Goal: Check status

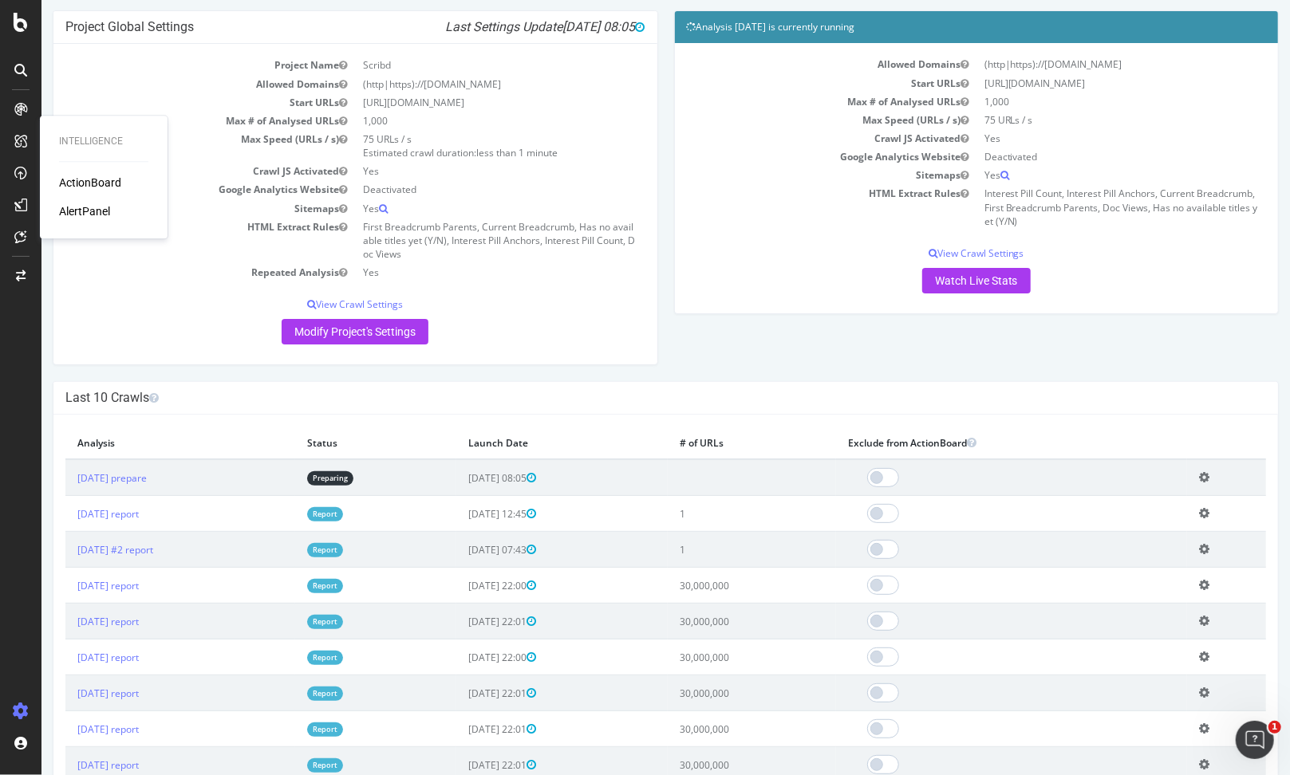
scroll to position [132, 0]
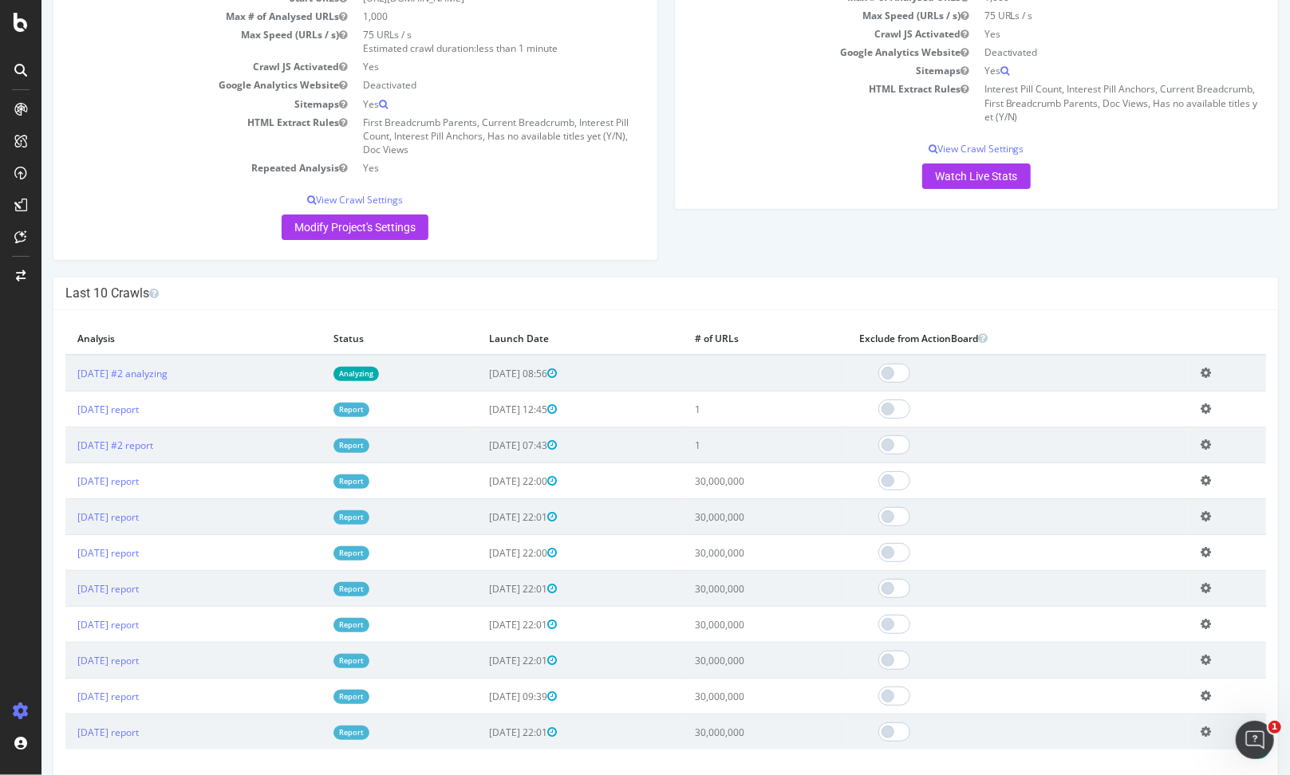
scroll to position [270, 0]
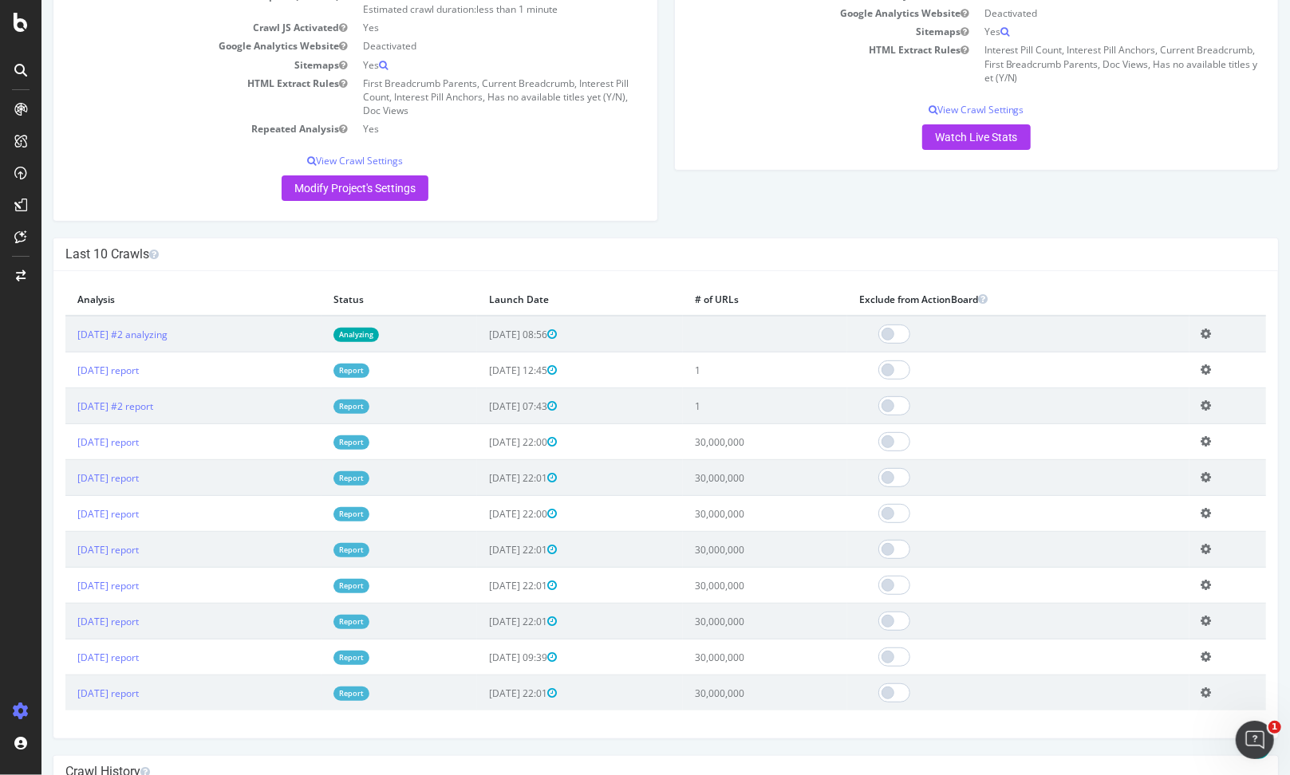
drag, startPoint x: 570, startPoint y: 367, endPoint x: 586, endPoint y: 367, distance: 15.2
click at [556, 367] on span "[DATE] 12:45" at bounding box center [522, 371] width 68 height 14
